Goal: Transaction & Acquisition: Purchase product/service

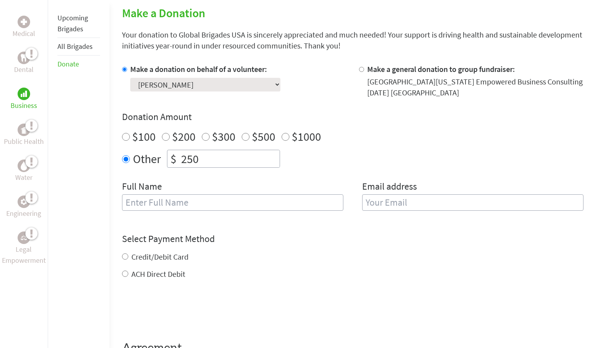
scroll to position [198, 0]
click at [272, 205] on input "text" at bounding box center [232, 202] width 221 height 16
type input "j"
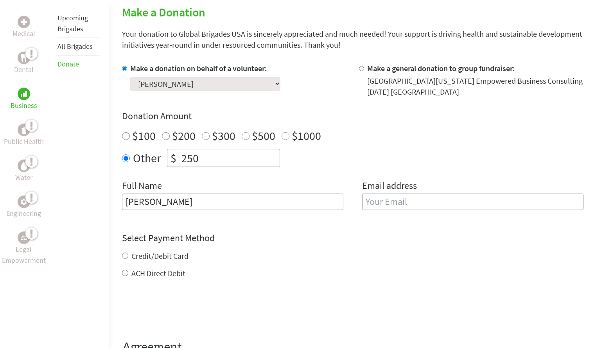
type input "[PERSON_NAME]"
click at [389, 199] on input "email" at bounding box center [472, 202] width 221 height 16
type input "[EMAIL_ADDRESS][DOMAIN_NAME]"
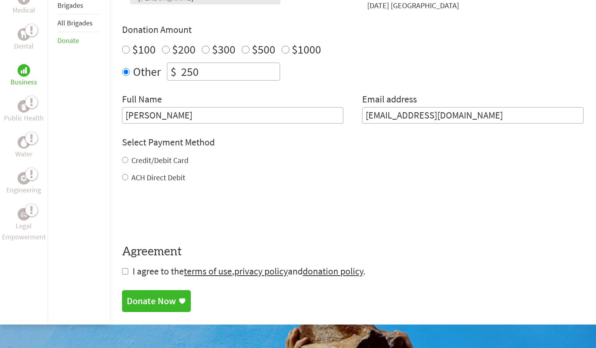
scroll to position [285, 0]
click at [163, 158] on label "Credit/Debit Card" at bounding box center [159, 160] width 57 height 10
click at [128, 158] on input "Credit/Debit Card" at bounding box center [125, 159] width 6 height 6
radio input "true"
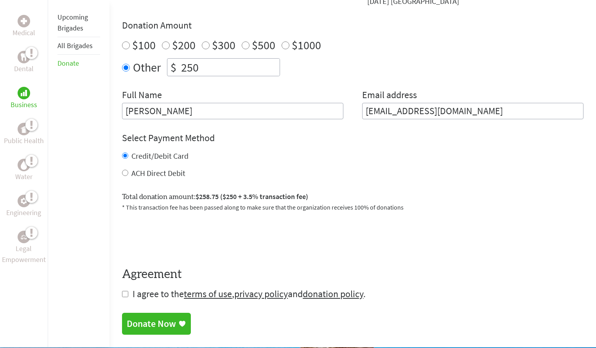
scroll to position [289, 0]
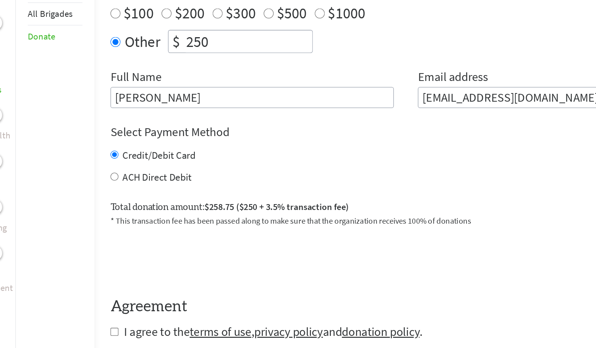
click at [164, 176] on label "ACH Direct Debit" at bounding box center [158, 173] width 54 height 10
click at [128, 176] on input "ACH Direct Debit" at bounding box center [125, 173] width 6 height 6
radio input "true"
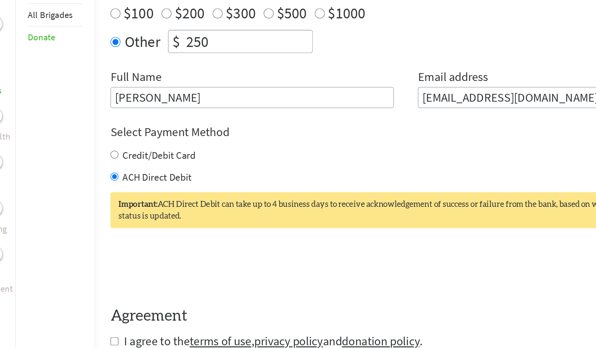
click at [145, 153] on label "Credit/Debit Card" at bounding box center [159, 156] width 57 height 10
click at [128, 153] on input "Credit/Debit Card" at bounding box center [125, 155] width 6 height 6
radio input "true"
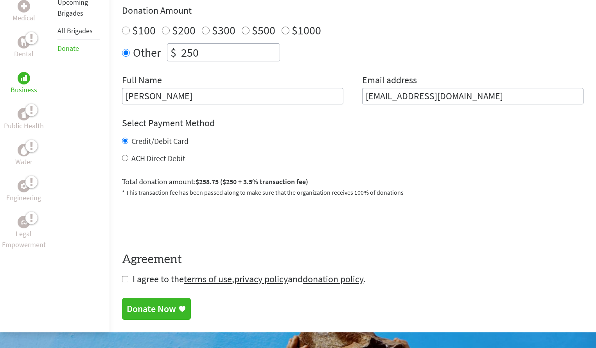
scroll to position [314, 0]
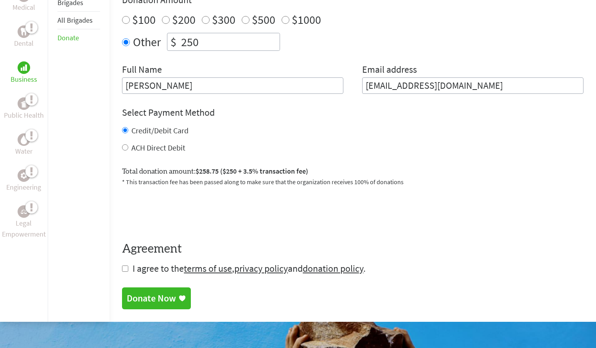
click at [125, 269] on input "checkbox" at bounding box center [125, 268] width 6 height 6
checkbox input "true"
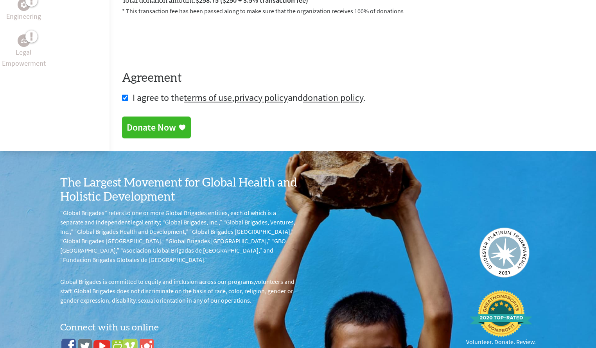
scroll to position [495, 0]
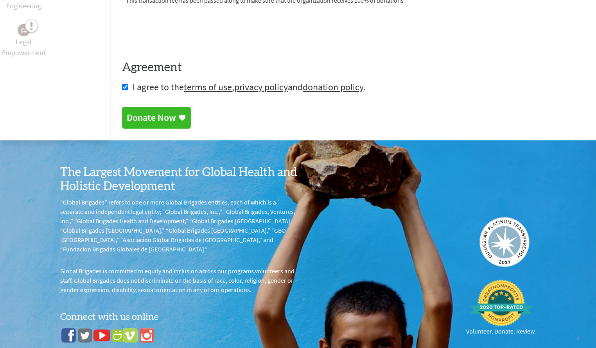
click at [143, 120] on div "Donate Now" at bounding box center [151, 117] width 49 height 13
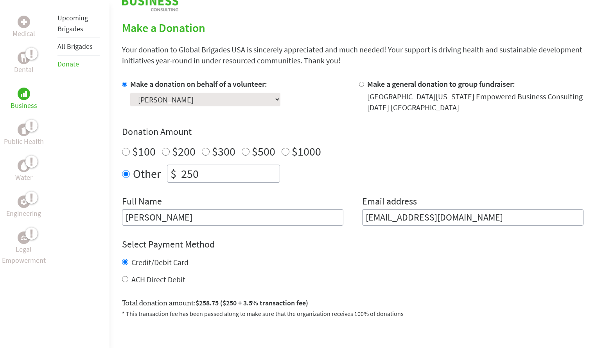
scroll to position [258, 0]
